Goal: Information Seeking & Learning: Learn about a topic

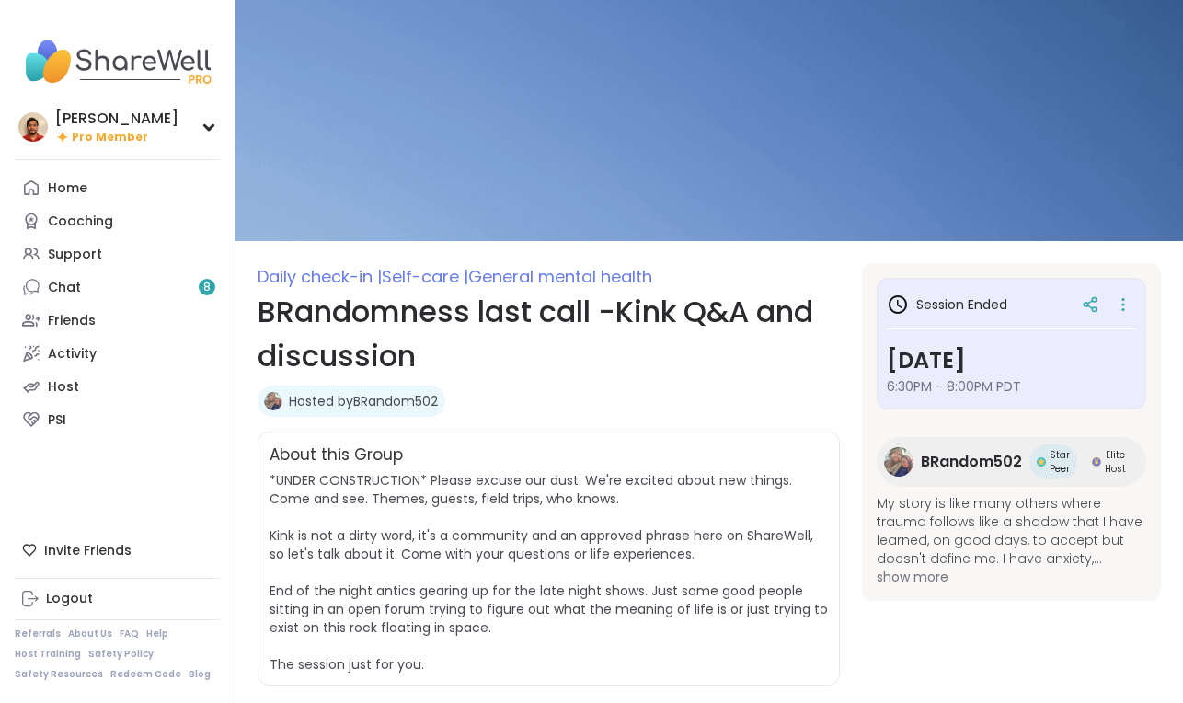
click at [464, 502] on span "*UNDER CONSTRUCTION* Please excuse our dust. We're excited about new things. Co…" at bounding box center [548, 572] width 558 height 202
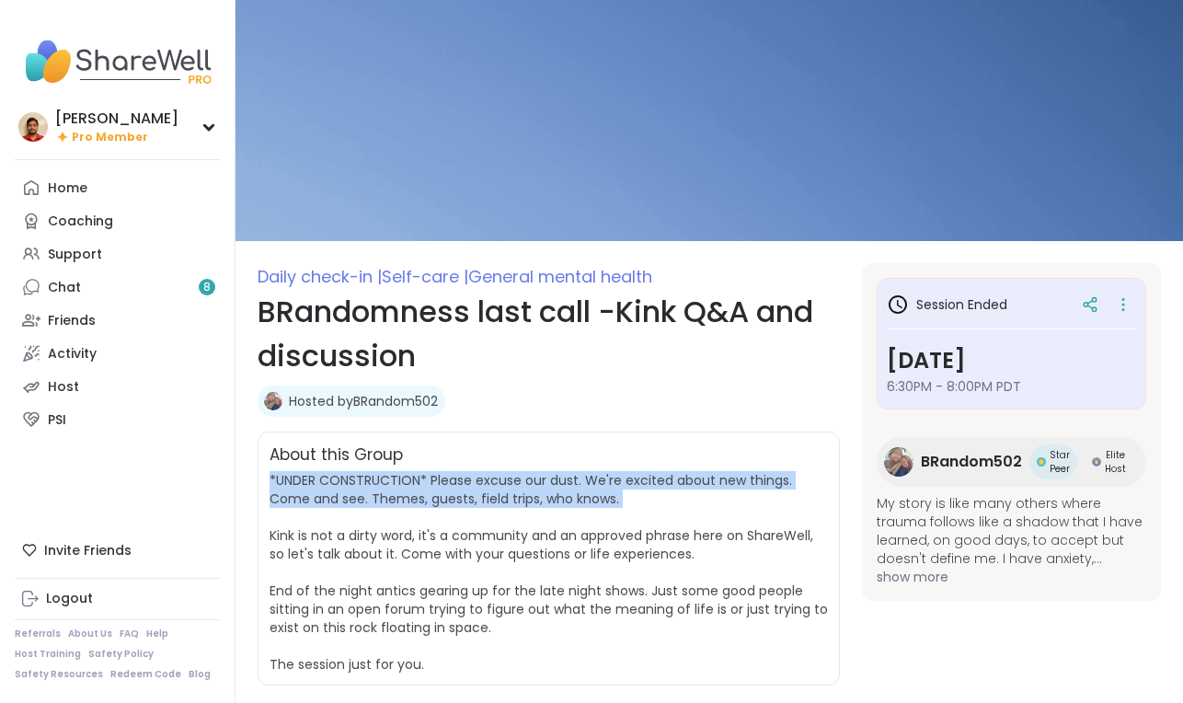
click at [464, 502] on span "*UNDER CONSTRUCTION* Please excuse our dust. We're excited about new things. Co…" at bounding box center [548, 572] width 558 height 202
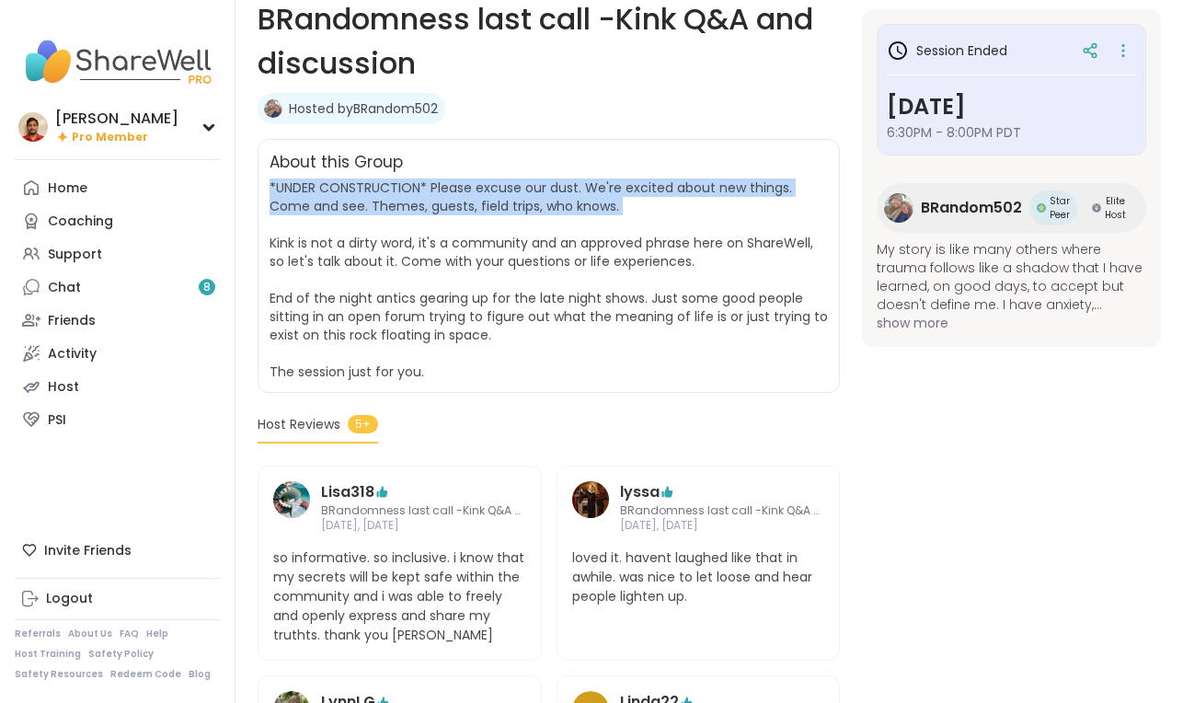
scroll to position [308, 0]
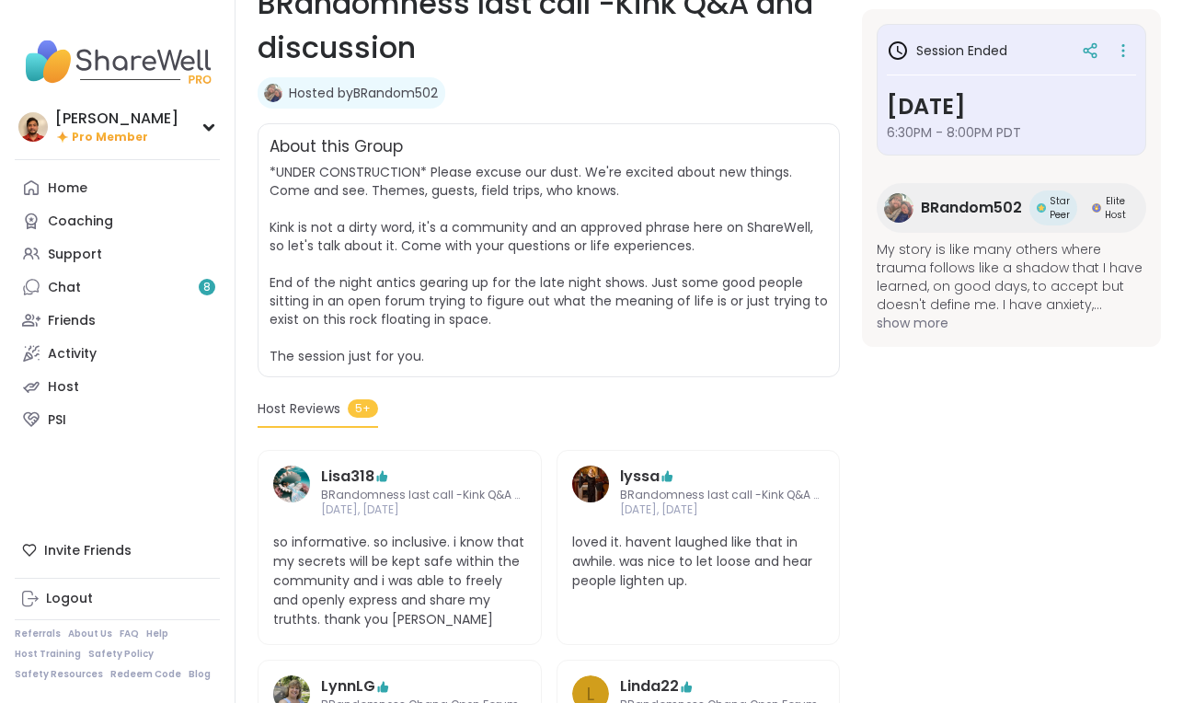
click at [487, 286] on span "*UNDER CONSTRUCTION* Please excuse our dust. We're excited about new things. Co…" at bounding box center [548, 264] width 558 height 202
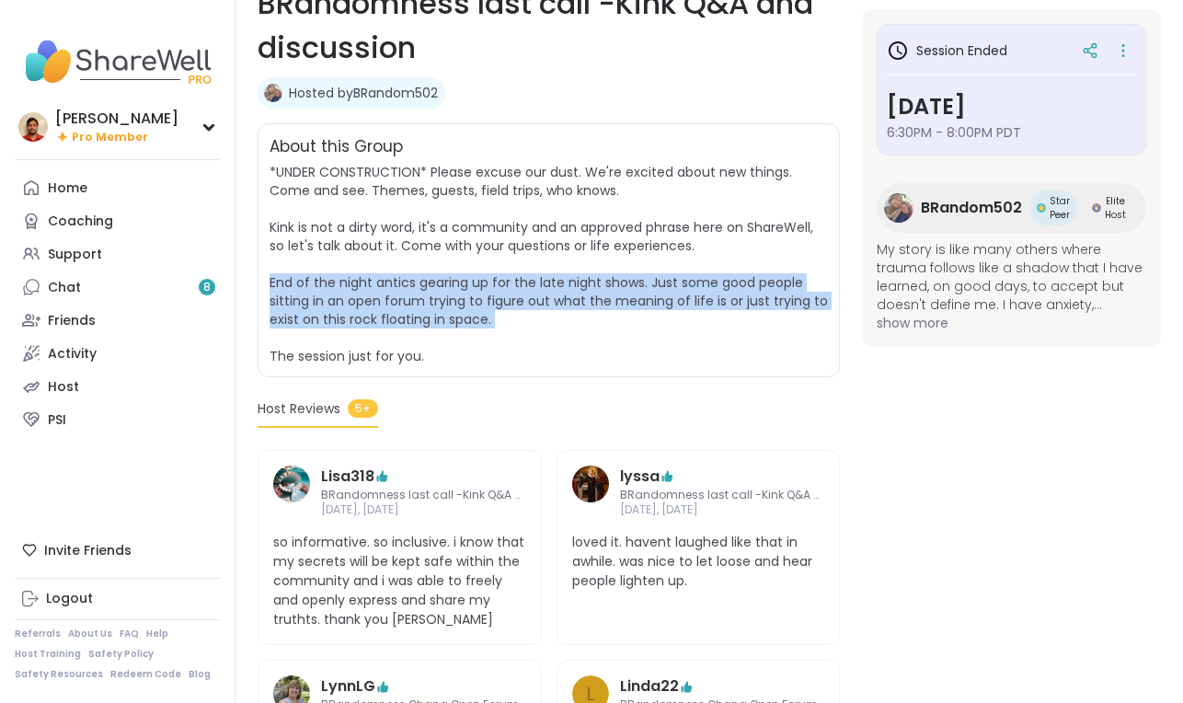
click at [487, 286] on span "*UNDER CONSTRUCTION* Please excuse our dust. We're excited about new things. Co…" at bounding box center [548, 264] width 558 height 202
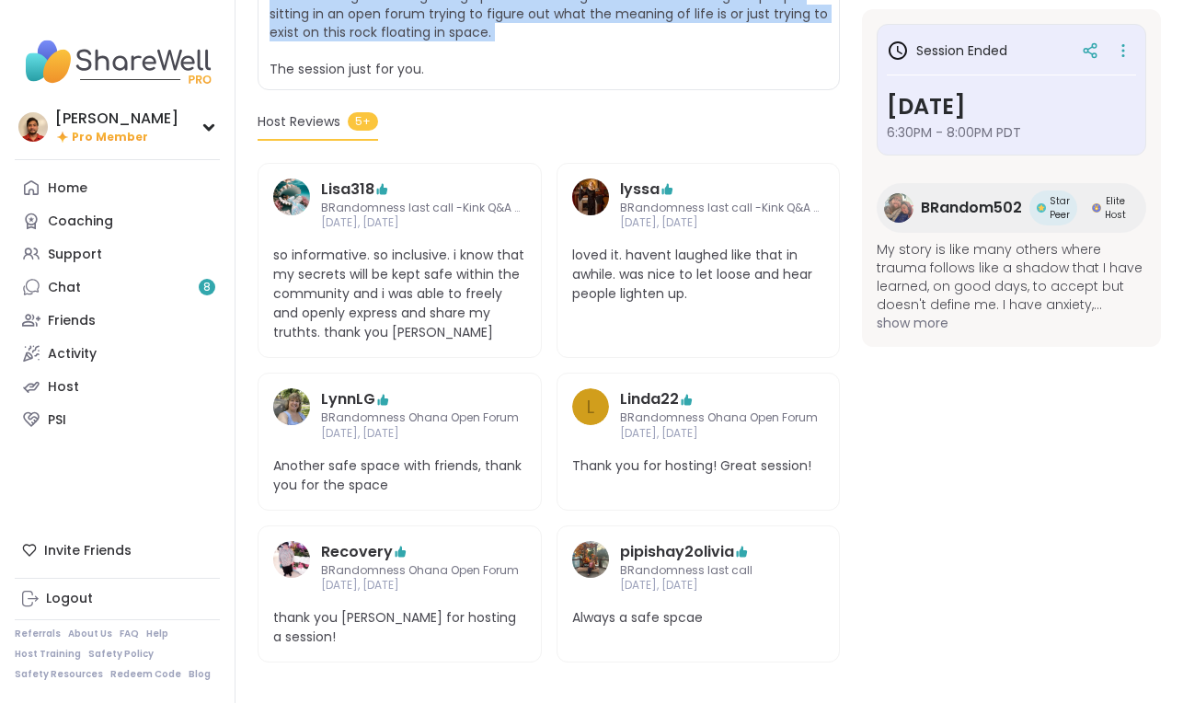
scroll to position [606, 0]
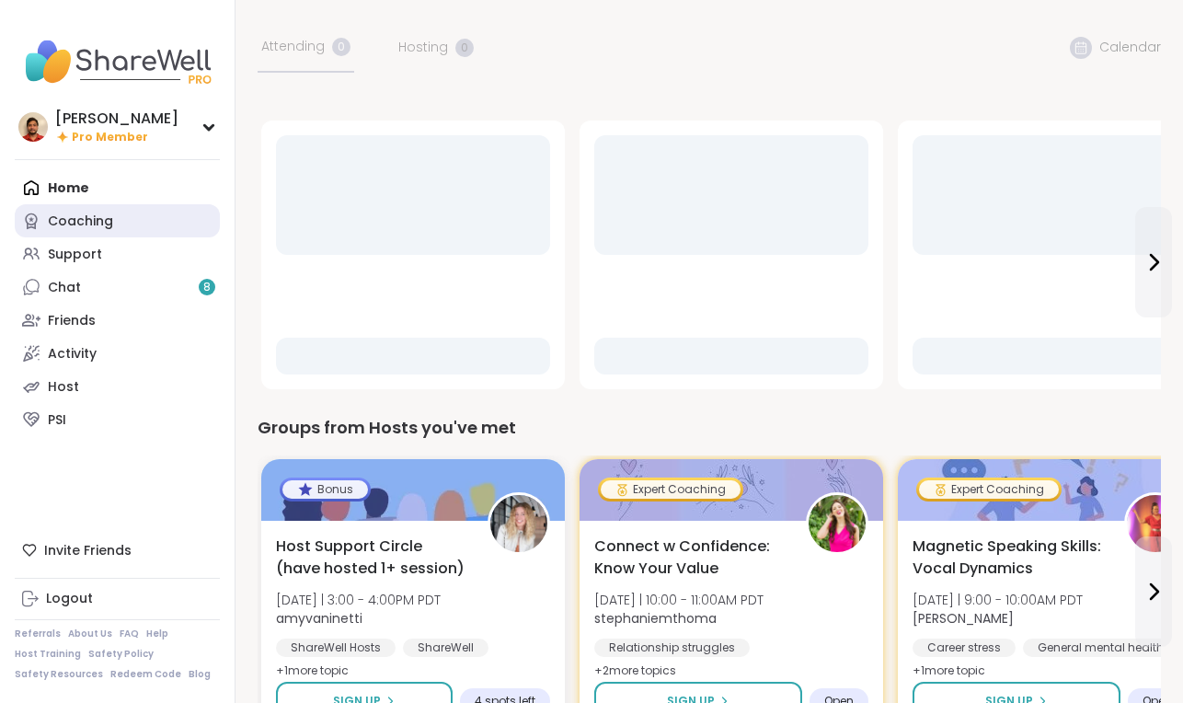
click at [155, 224] on link "Coaching" at bounding box center [117, 220] width 205 height 33
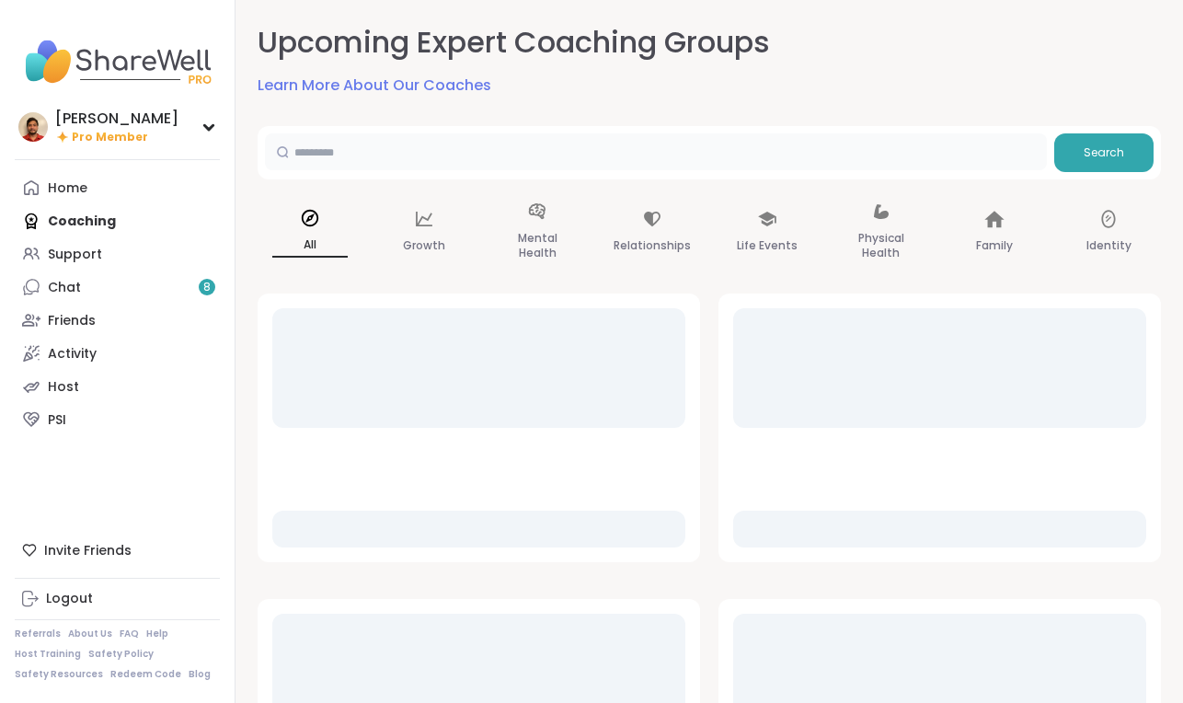
click at [427, 146] on input "text" at bounding box center [656, 151] width 782 height 37
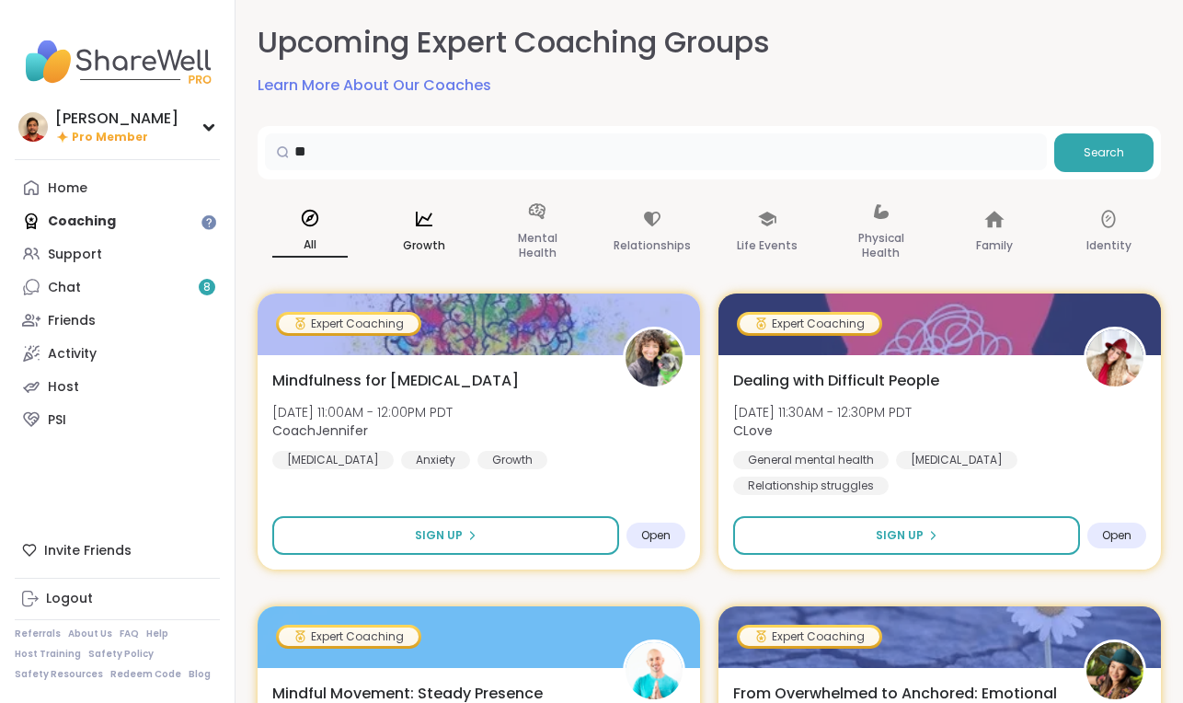
paste input "****"
type input "******"
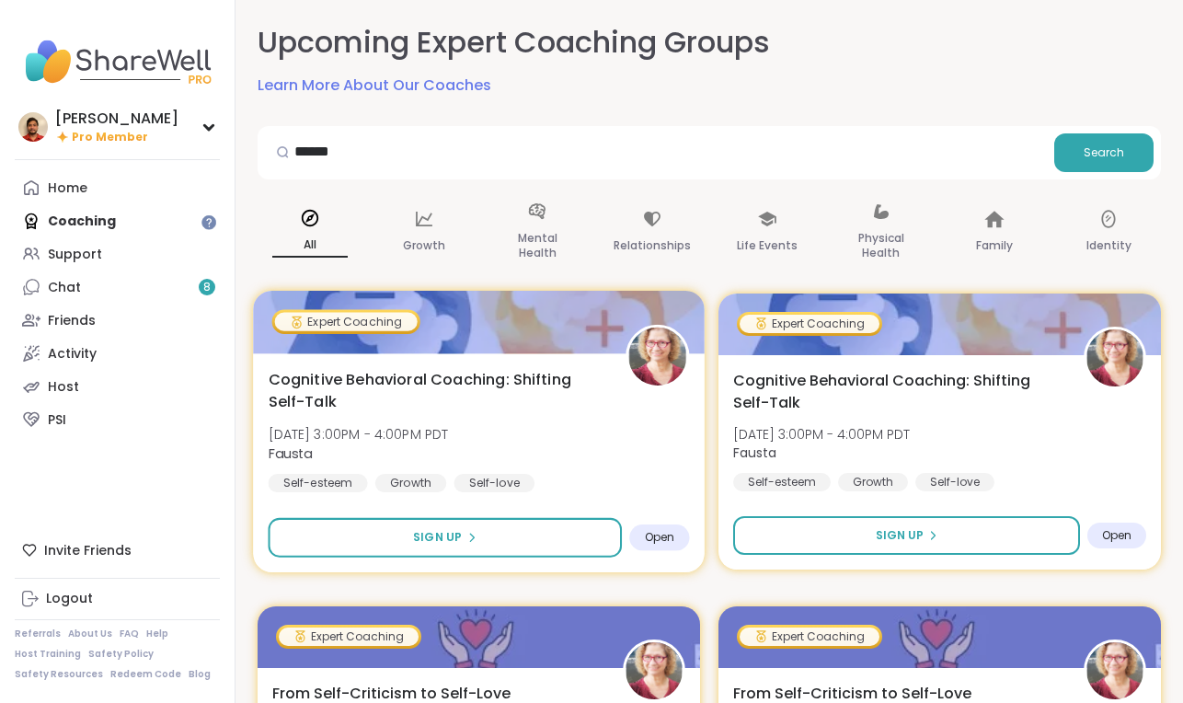
click at [297, 445] on b "Fausta" at bounding box center [291, 452] width 44 height 18
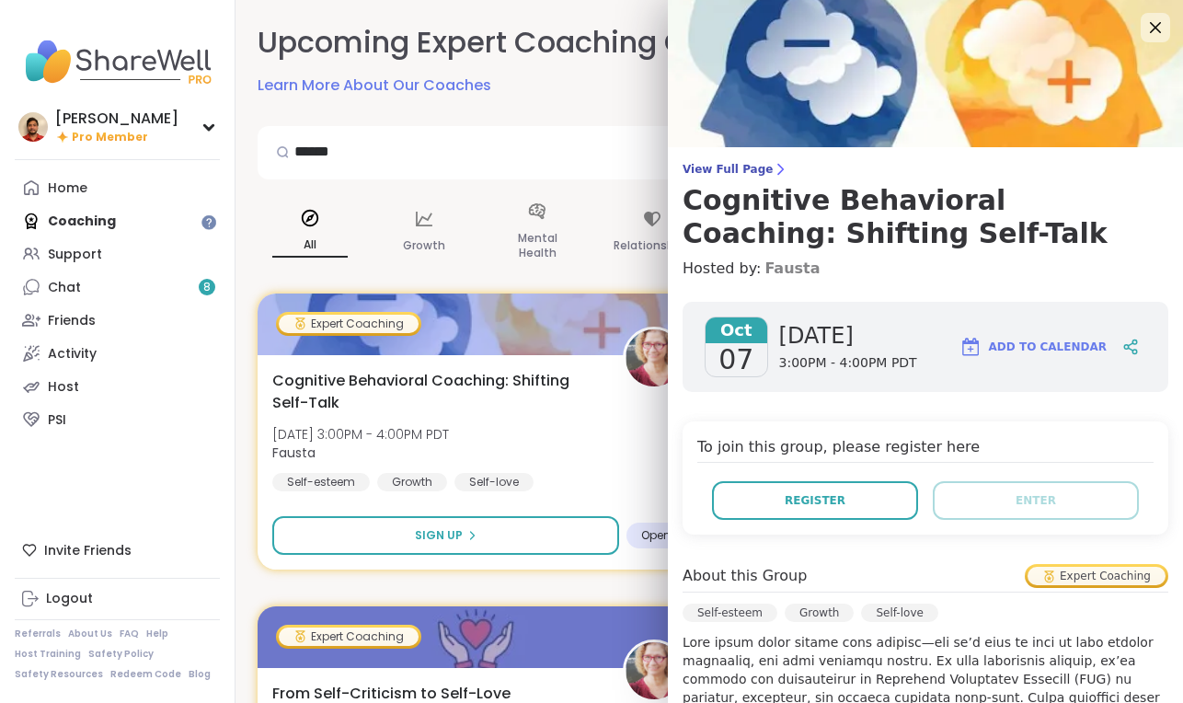
click at [796, 273] on link "Fausta" at bounding box center [791, 269] width 55 height 22
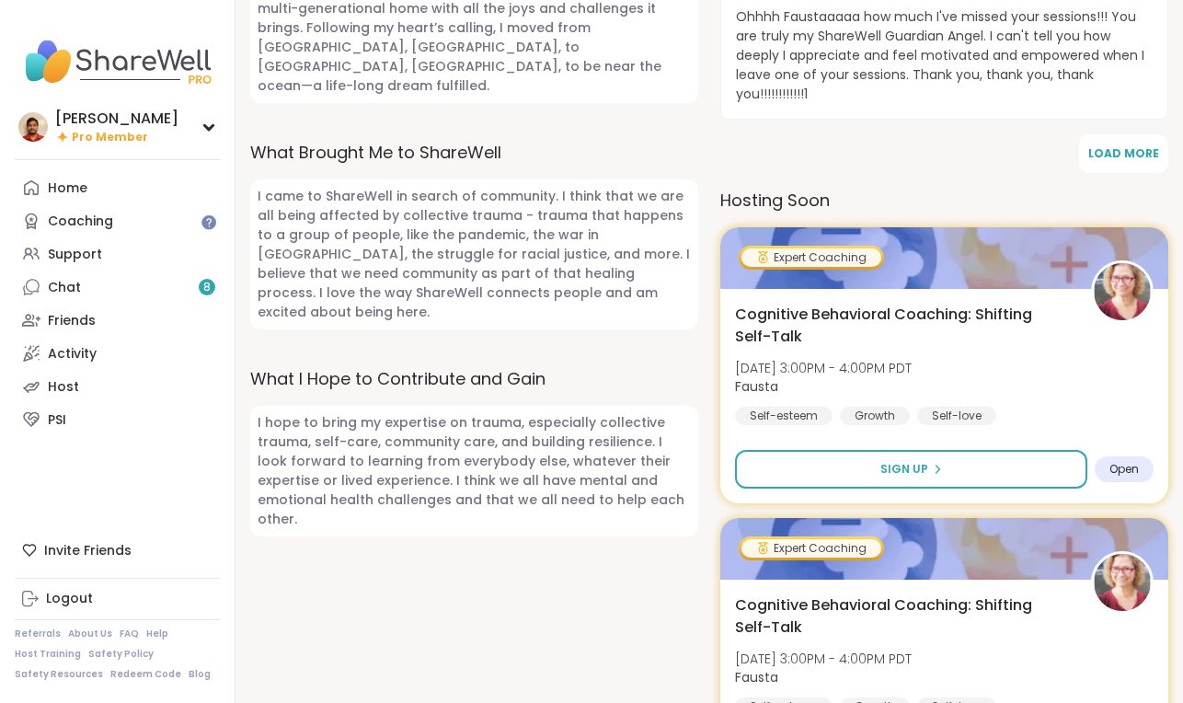
scroll to position [880, 0]
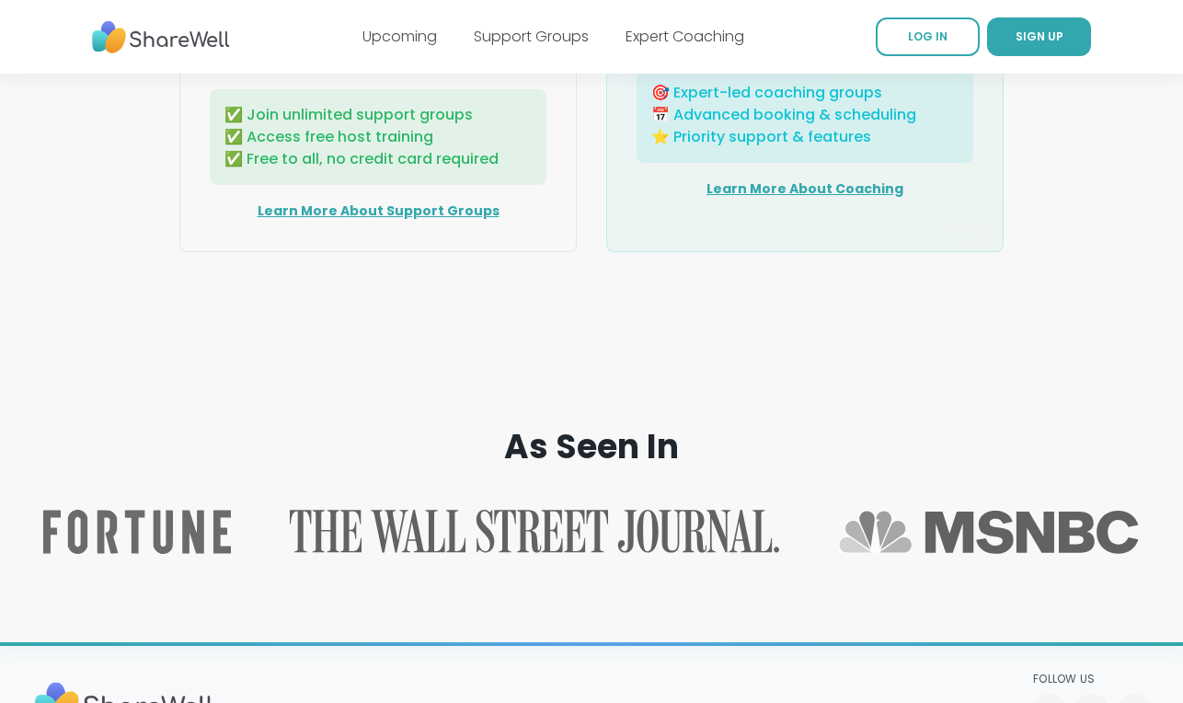
scroll to position [3004, 0]
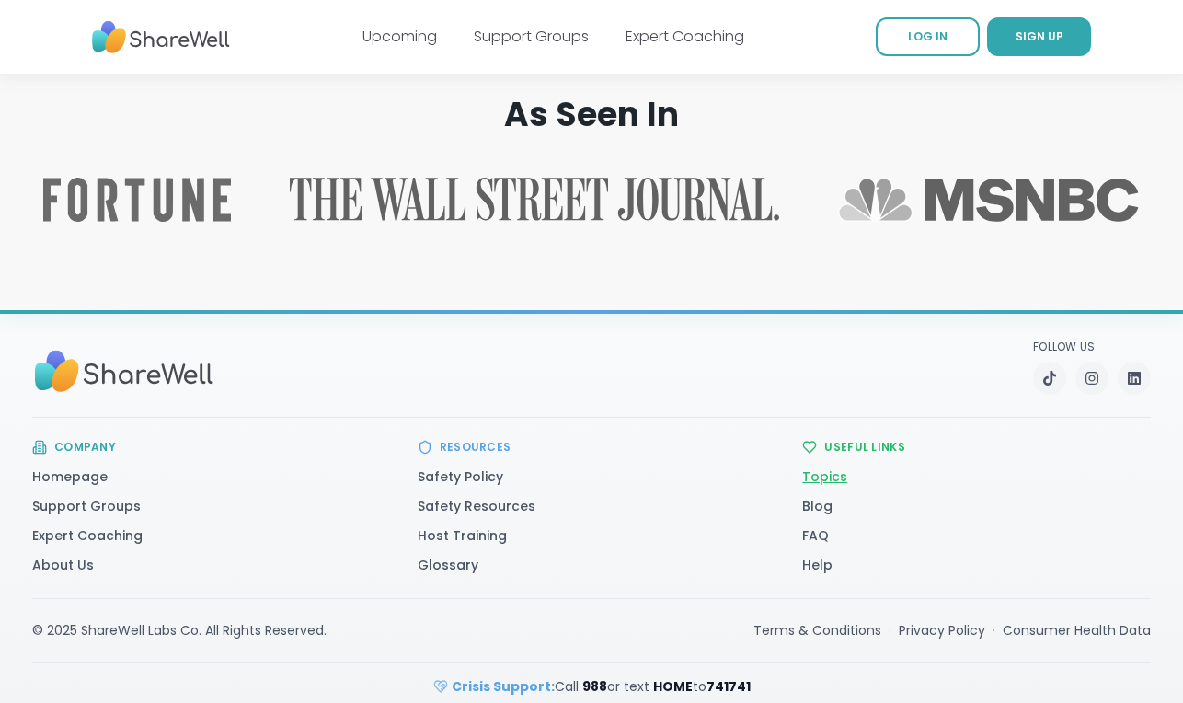
click at [819, 467] on link "Topics" at bounding box center [824, 476] width 45 height 18
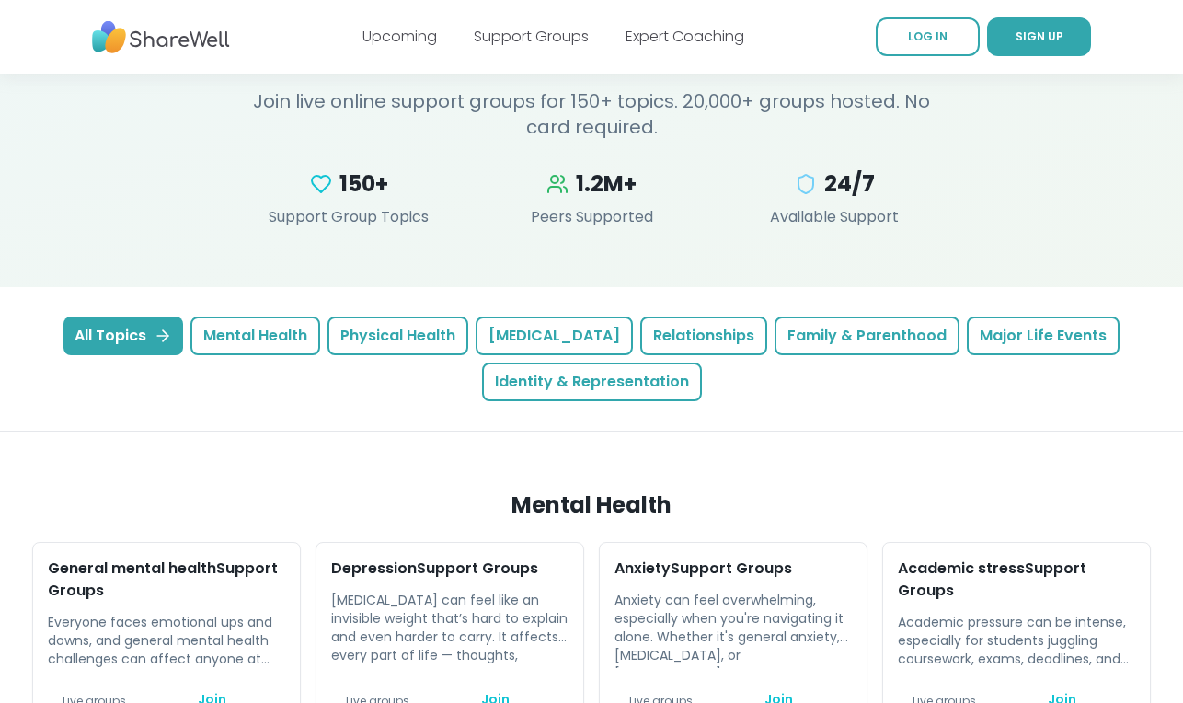
scroll to position [429, 0]
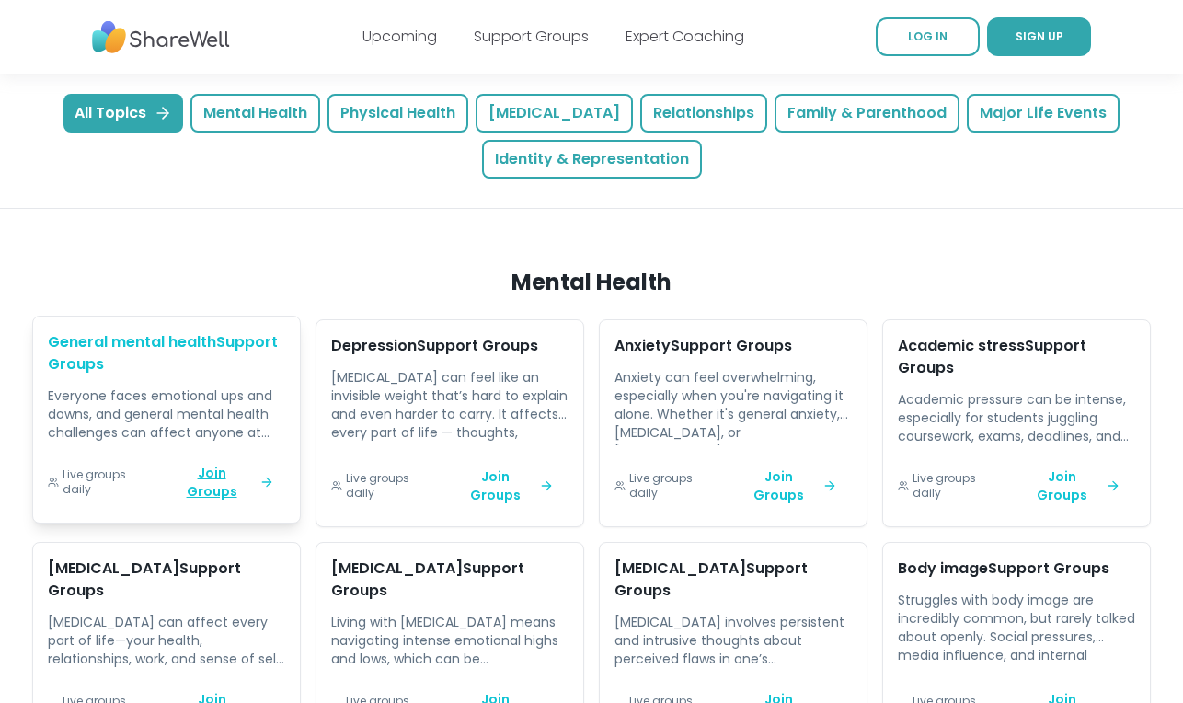
click at [181, 405] on p "Everyone faces emotional ups and downs, and general mental health challenges ca…" at bounding box center [166, 413] width 237 height 55
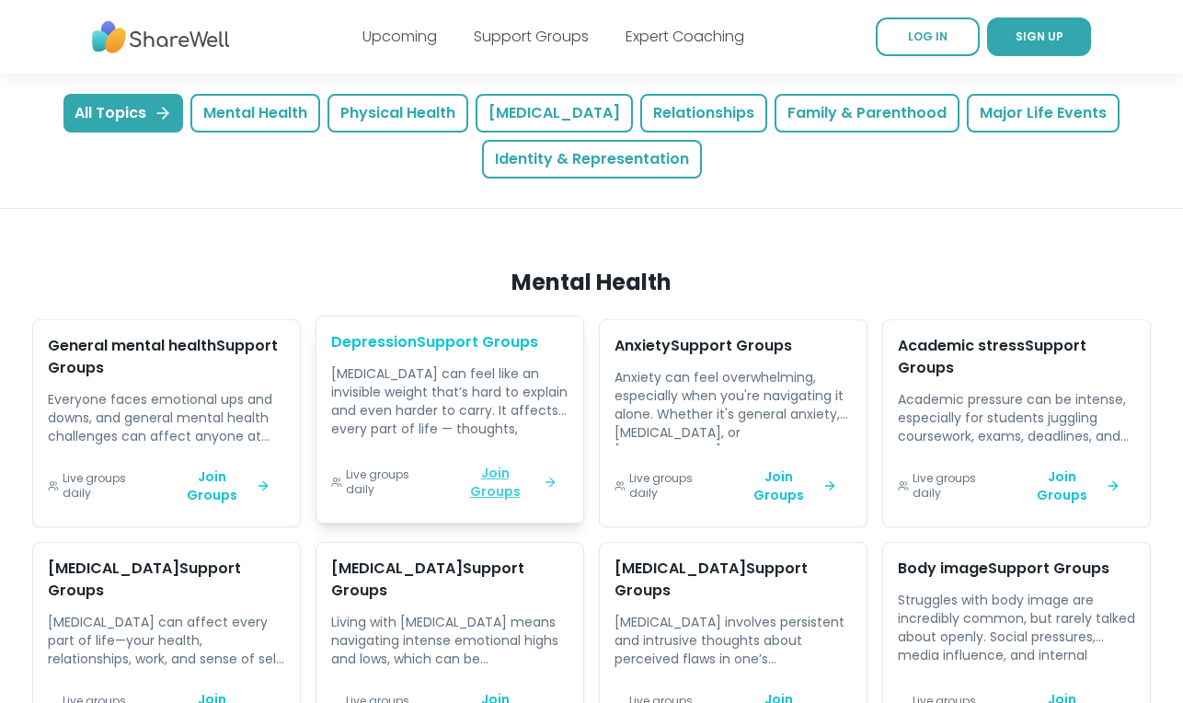
click at [483, 487] on link "Join Groups" at bounding box center [504, 482] width 129 height 52
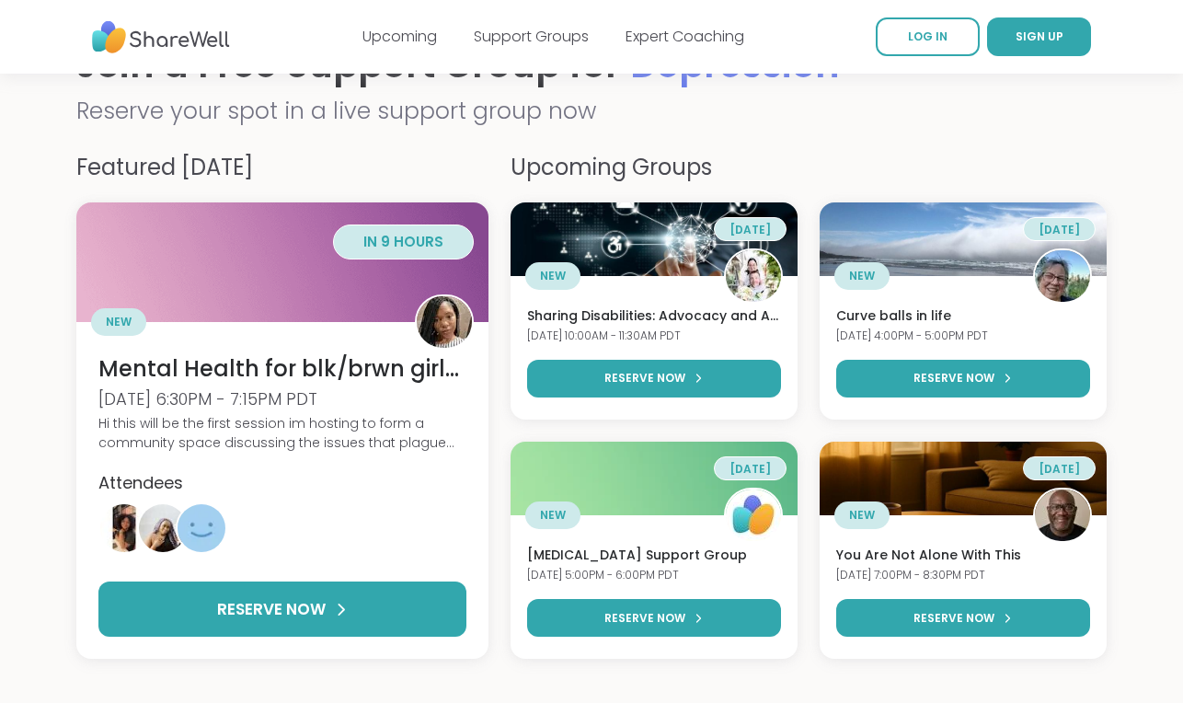
scroll to position [24, 0]
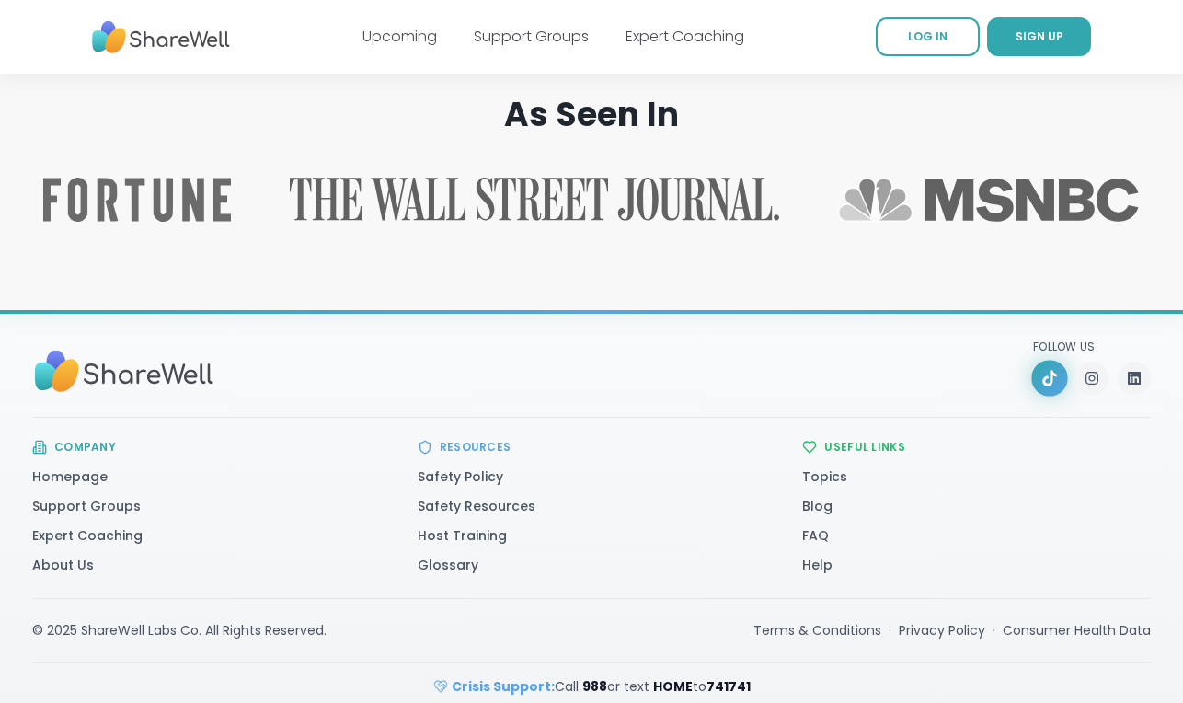
click at [1057, 370] on icon "TikTok" at bounding box center [1049, 378] width 17 height 17
click at [1090, 370] on icon "Instagram" at bounding box center [1091, 378] width 17 height 17
click at [1143, 360] on link "LinkedIn" at bounding box center [1134, 378] width 37 height 37
